Goal: Information Seeking & Learning: Learn about a topic

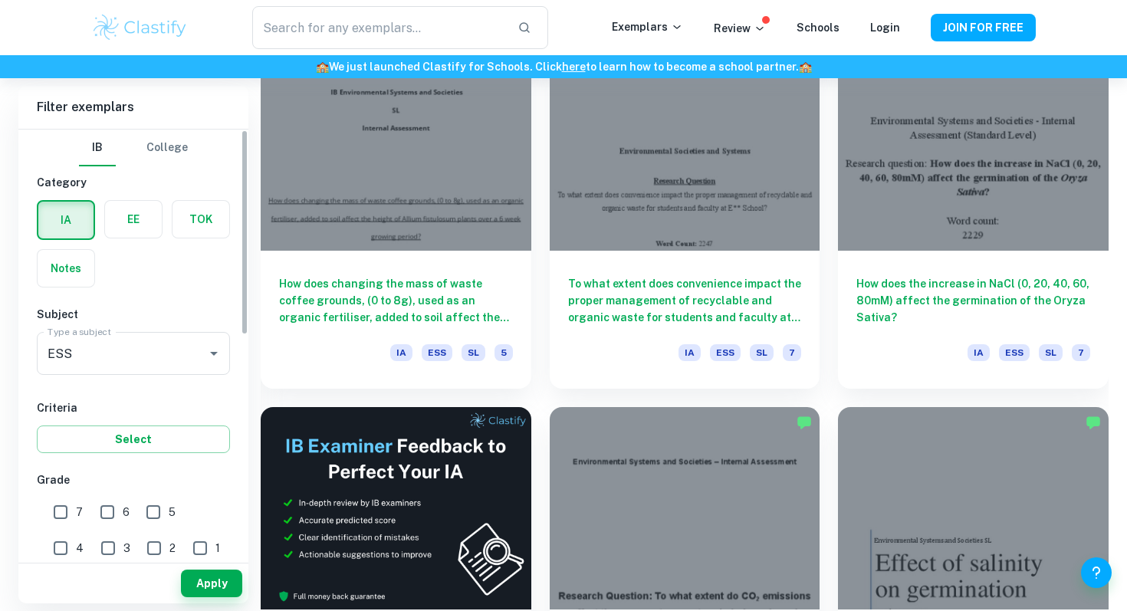
scroll to position [2380, 0]
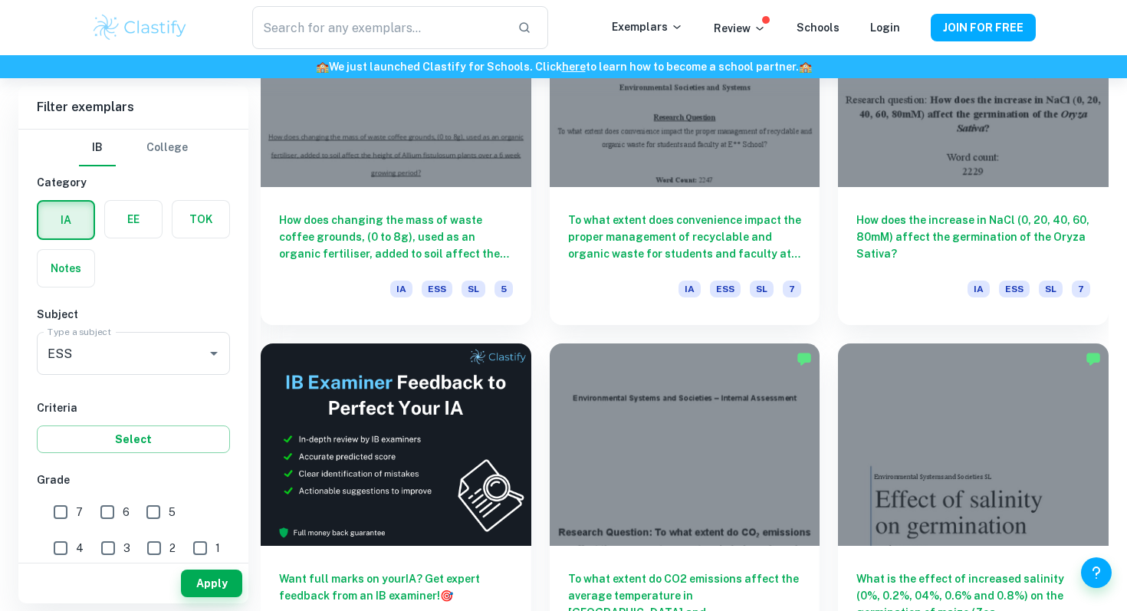
click at [57, 508] on input "7" at bounding box center [60, 512] width 31 height 31
checkbox input "true"
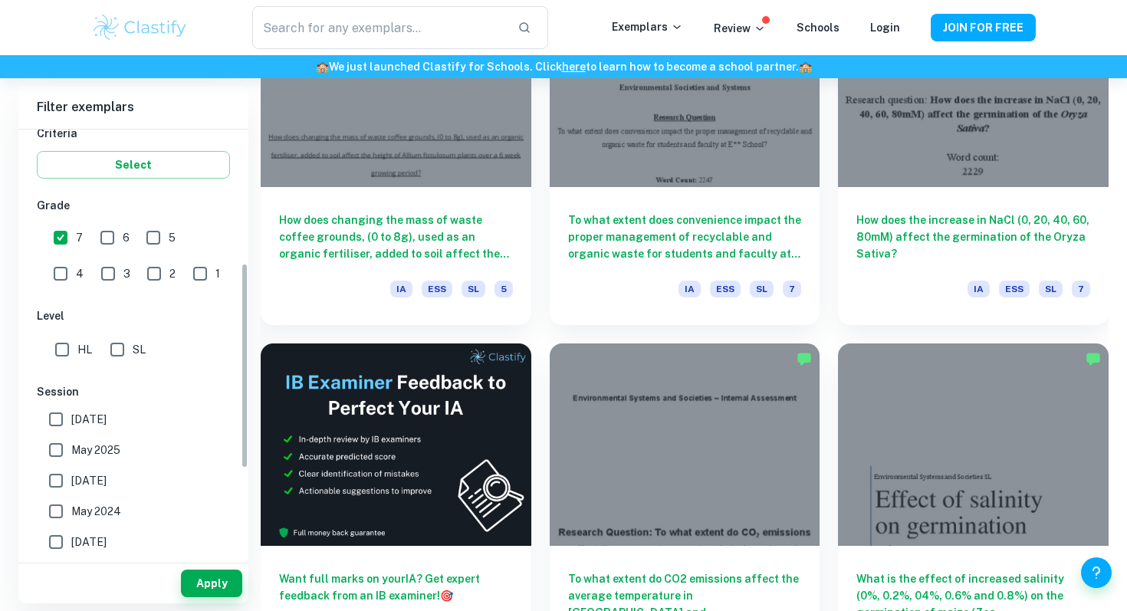
scroll to position [295, 0]
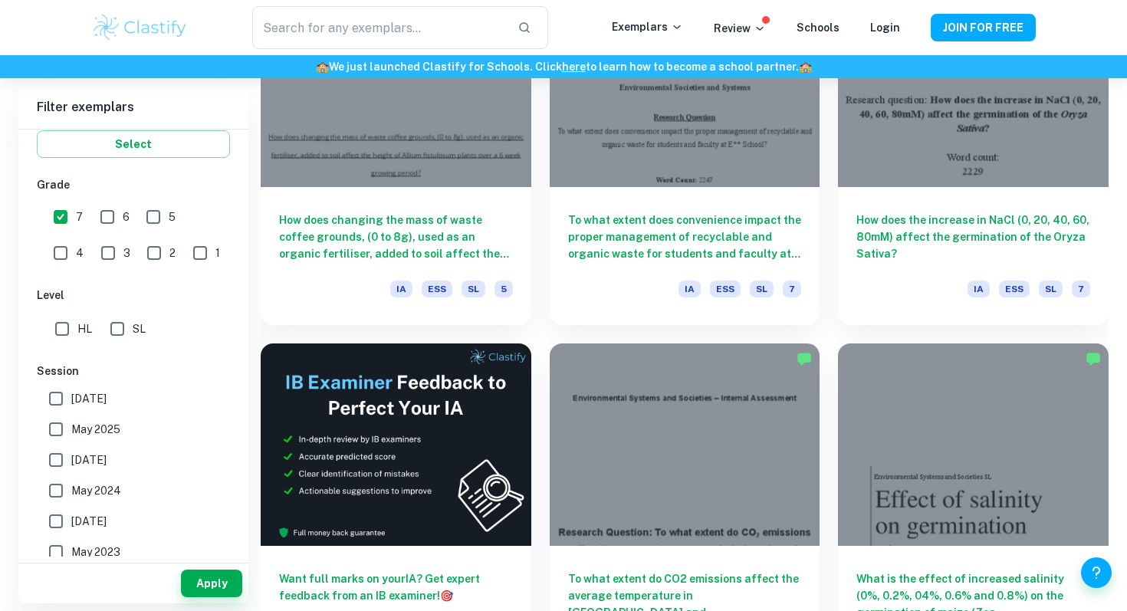
click at [110, 328] on input "SL" at bounding box center [117, 329] width 31 height 31
checkbox input "true"
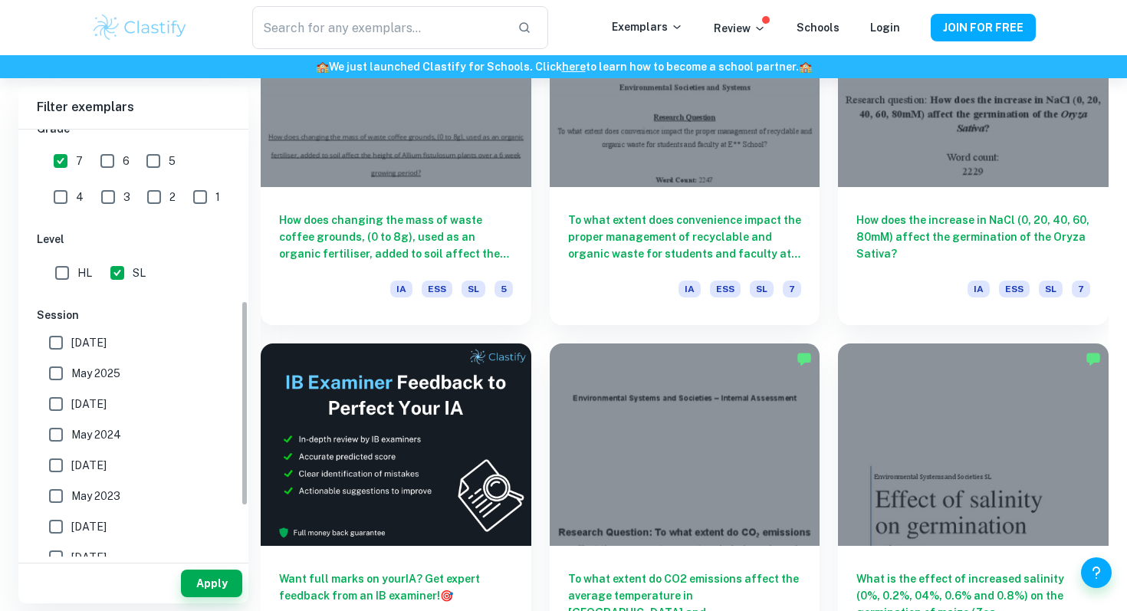
scroll to position [356, 0]
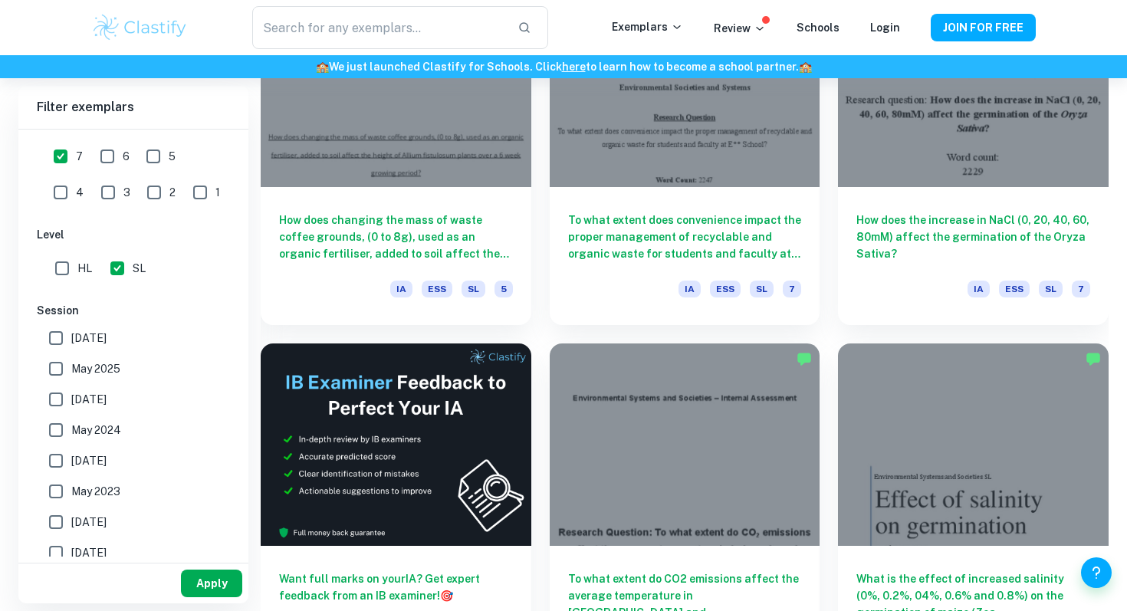
click at [213, 582] on button "Apply" at bounding box center [211, 584] width 61 height 28
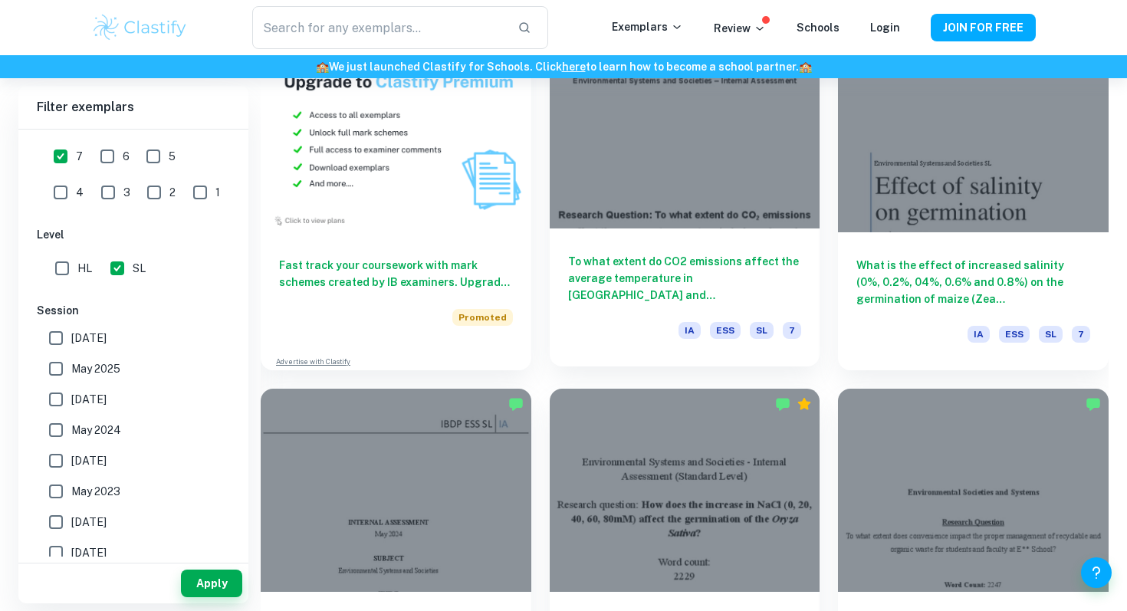
scroll to position [1257, 0]
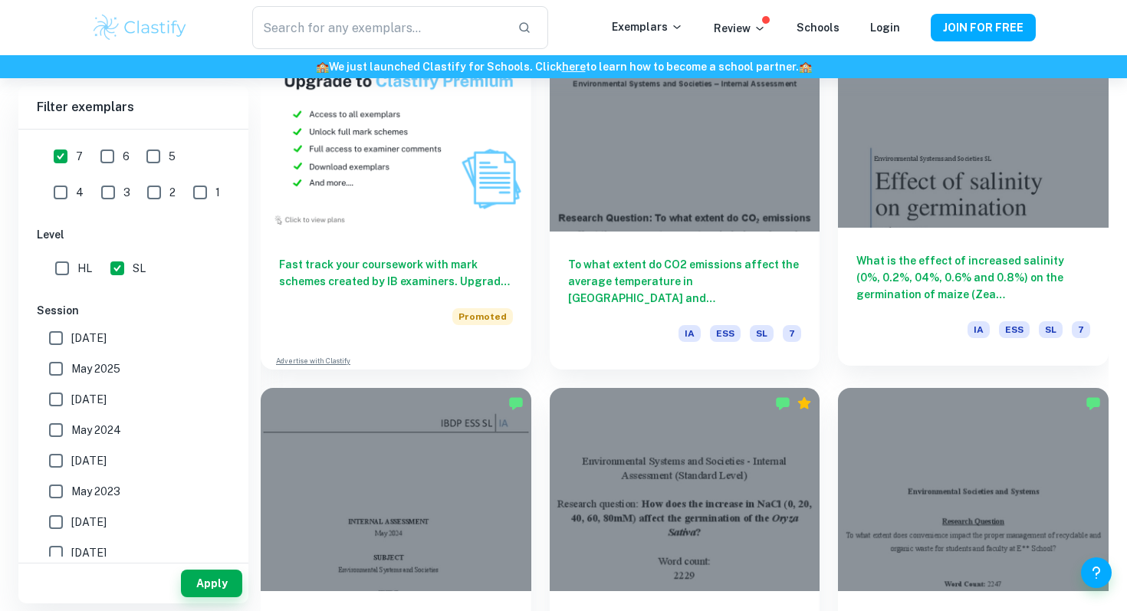
click at [1084, 296] on h6 "What is the effect of increased salinity (0%, 0.2%, 04%, 0.6% and 0.8%) on the …" at bounding box center [974, 277] width 234 height 51
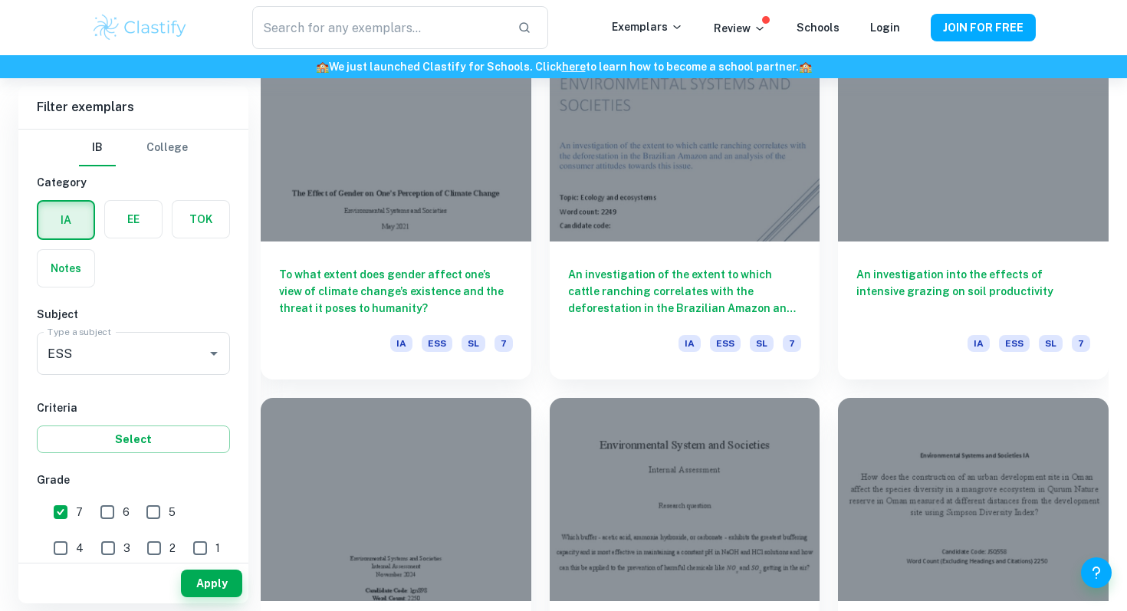
scroll to position [3404, 0]
